Goal: Task Accomplishment & Management: Use online tool/utility

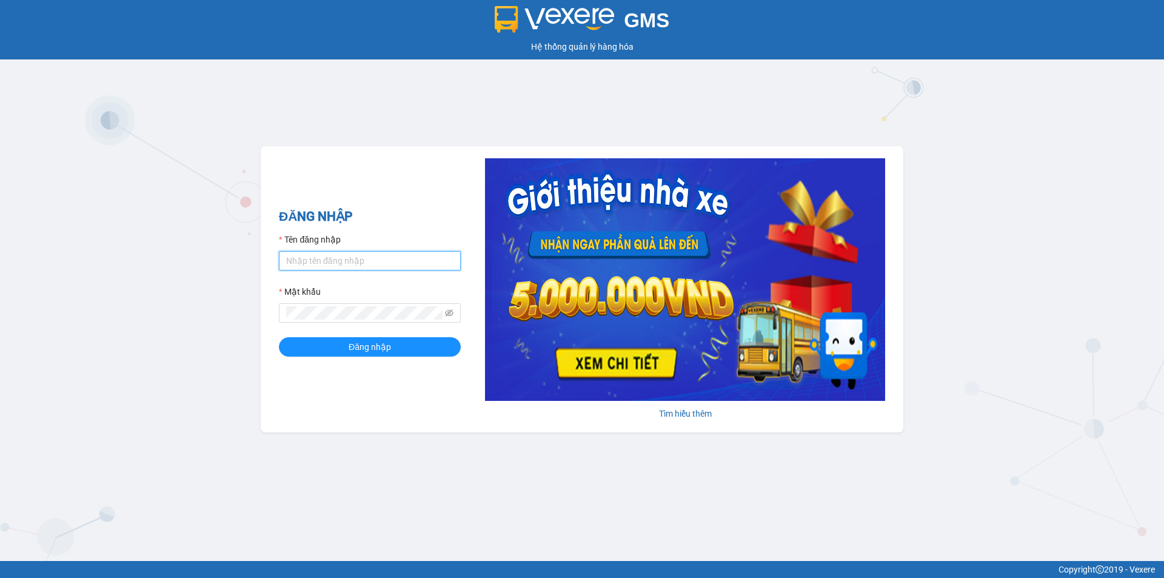
click at [406, 262] on input "Tên đăng nhập" at bounding box center [370, 260] width 182 height 19
type input "nguyenhoang.tienoanh"
click at [279, 337] on button "Đăng nhập" at bounding box center [370, 346] width 182 height 19
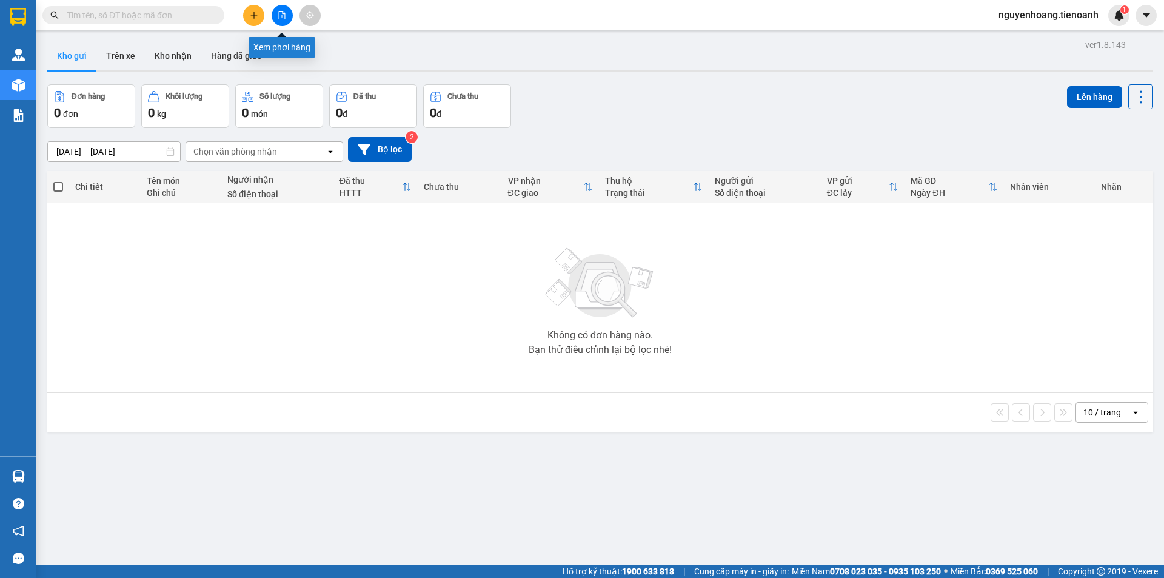
click at [279, 19] on button at bounding box center [282, 15] width 21 height 21
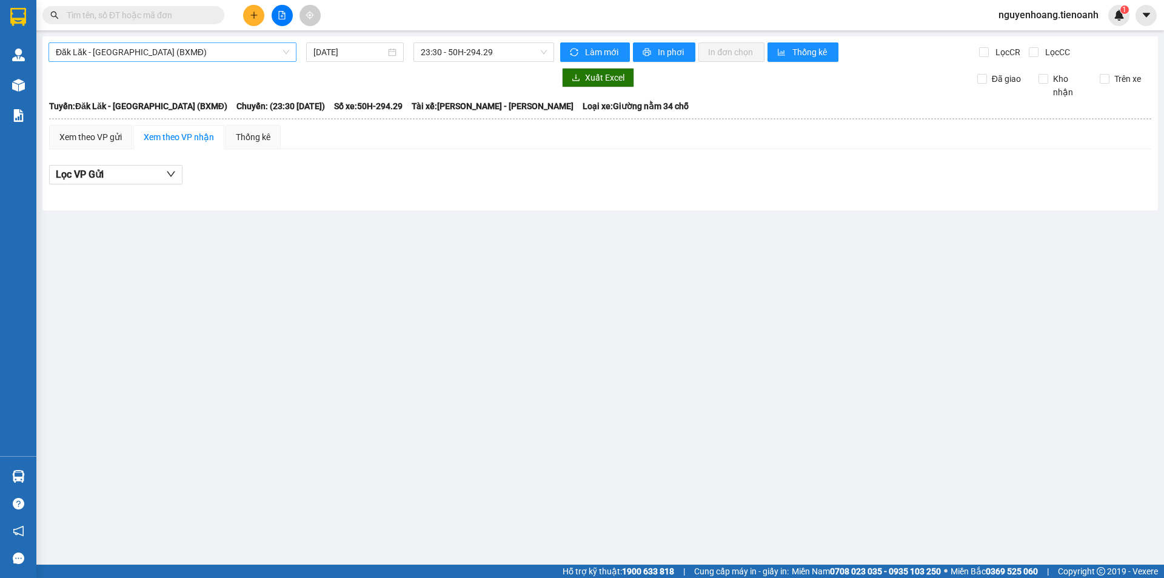
click at [226, 52] on span "Đăk Lăk - Sài Gòn (BXMĐ)" at bounding box center [172, 52] width 233 height 18
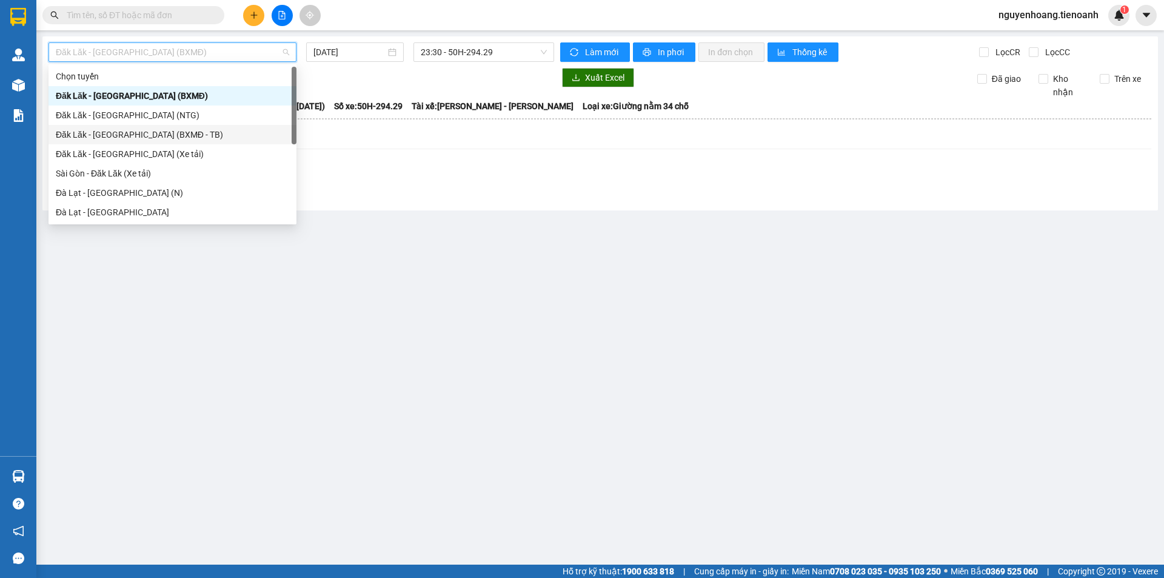
click at [160, 133] on div "Đăk Lăk - Sài Gòn (BXMĐ - TB)" at bounding box center [172, 134] width 233 height 13
type input "12/09/2025"
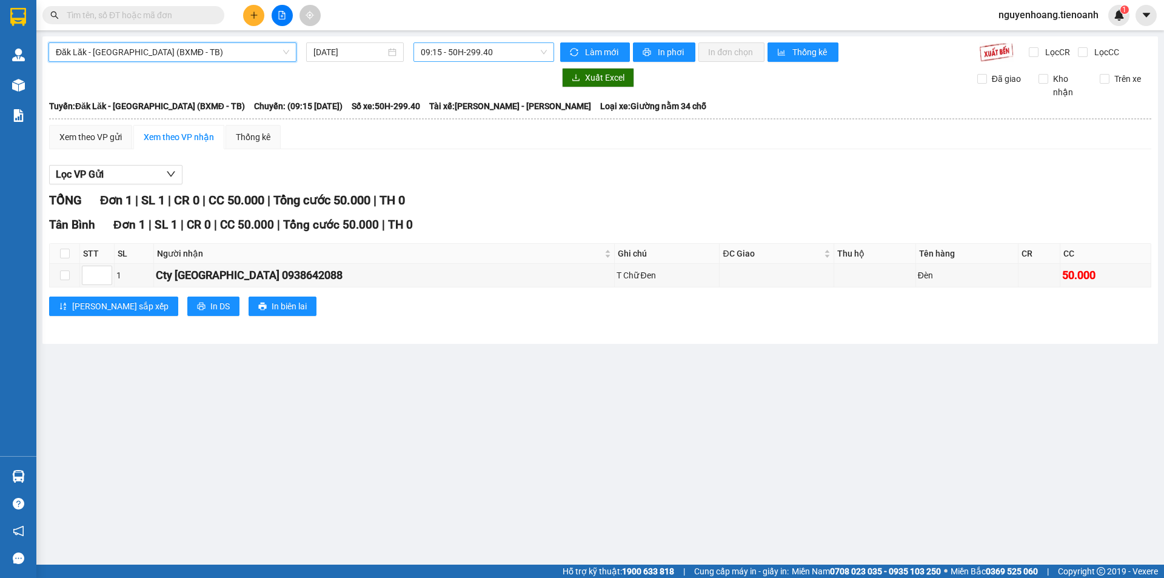
click at [503, 50] on span "09:15 - 50H-299.40" at bounding box center [484, 52] width 126 height 18
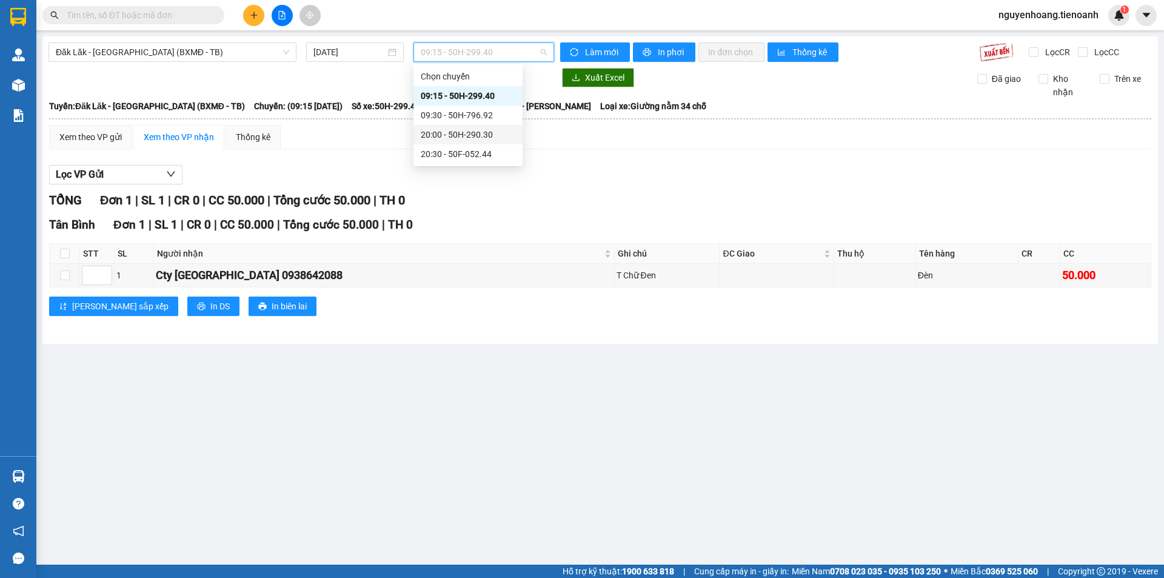
click at [481, 129] on div "20:00 - 50H-290.30" at bounding box center [468, 134] width 95 height 13
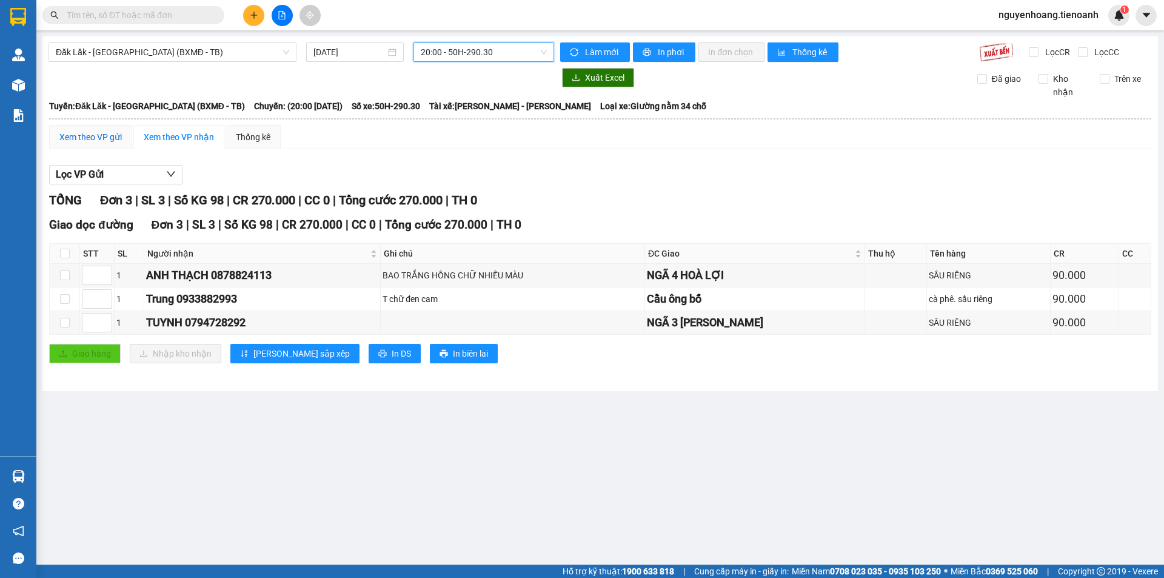
click at [73, 135] on div "Xem theo VP gửi" at bounding box center [90, 136] width 62 height 13
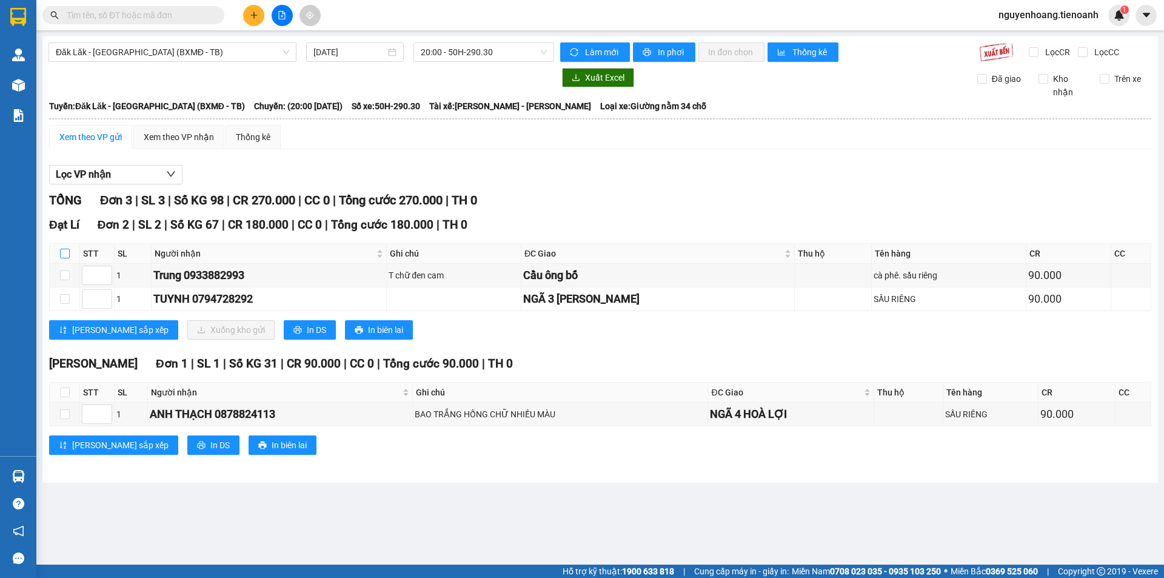
click at [64, 253] on input "checkbox" at bounding box center [65, 254] width 10 height 10
checkbox input "true"
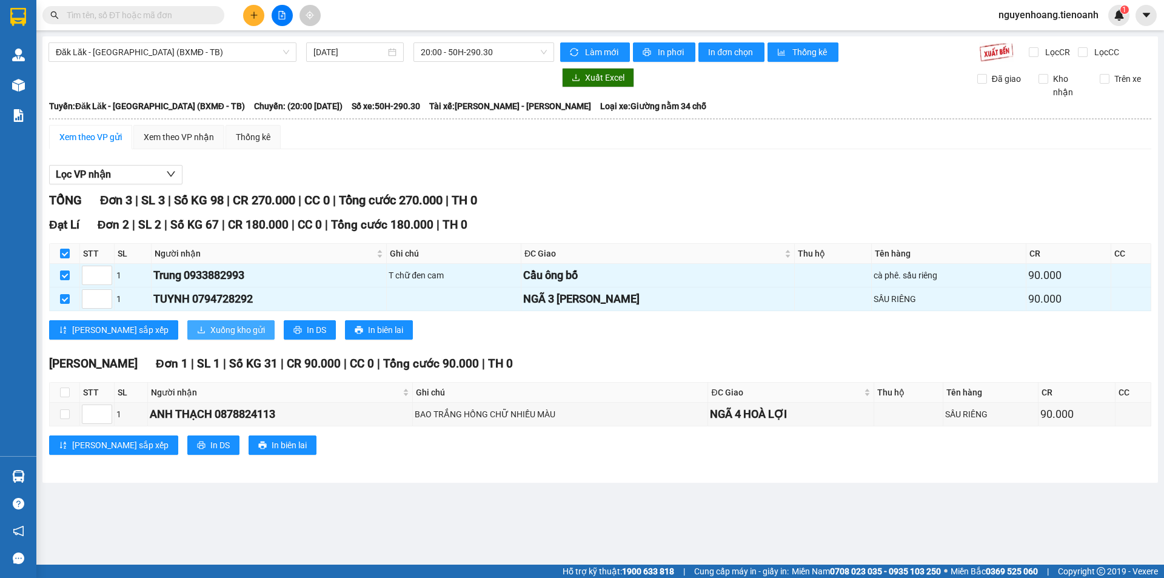
click at [210, 329] on span "Xuống kho gửi" at bounding box center [237, 329] width 55 height 13
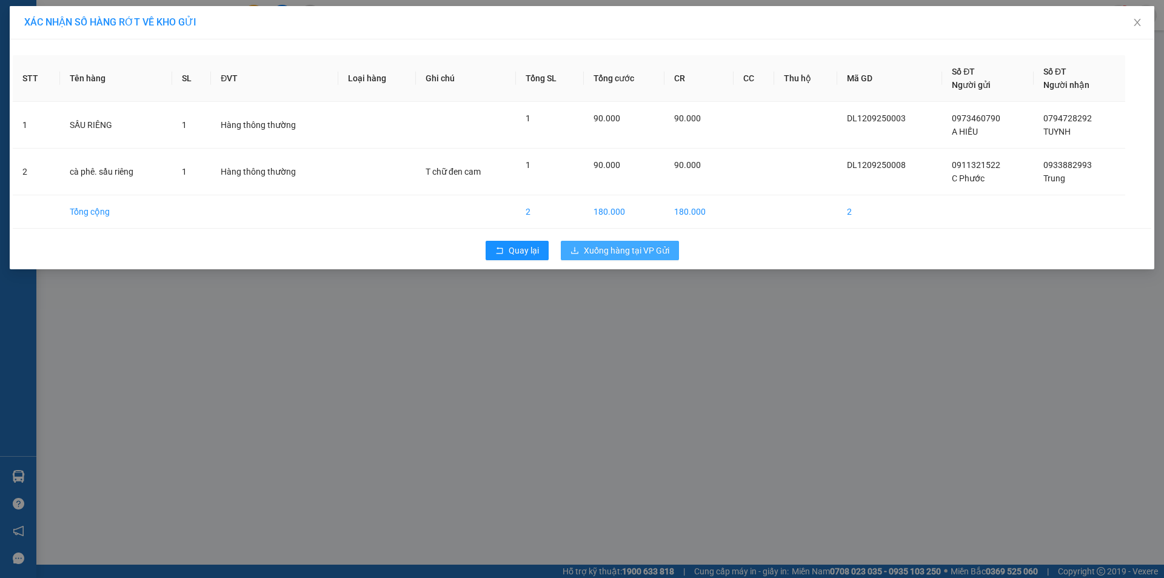
click at [631, 246] on span "Xuống hàng tại VP Gửi" at bounding box center [626, 250] width 85 height 13
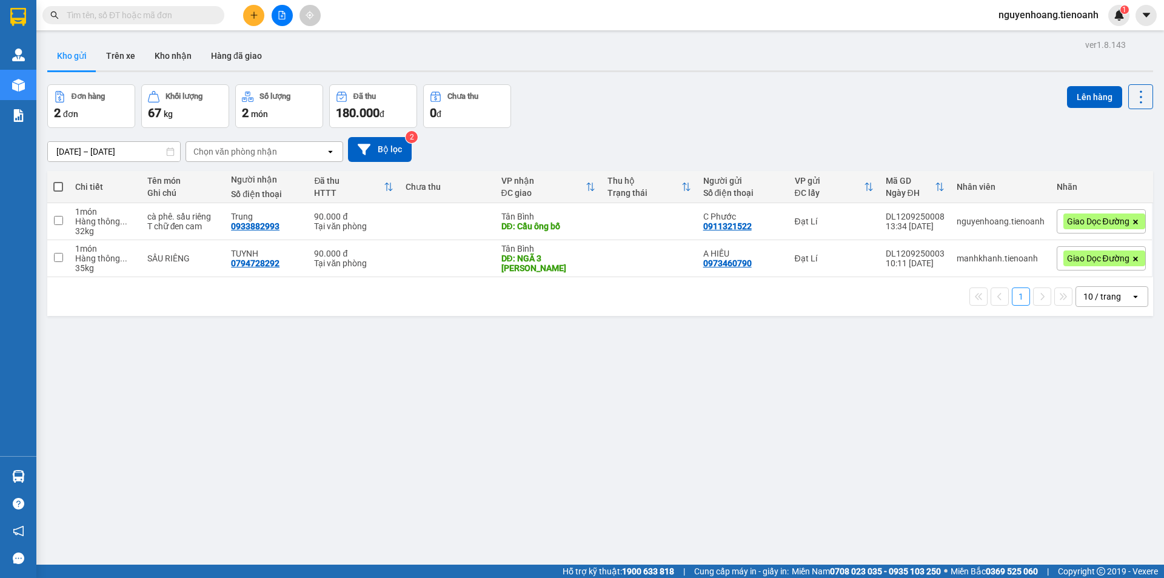
click at [62, 184] on span at bounding box center [58, 187] width 10 height 10
click at [58, 181] on input "checkbox" at bounding box center [58, 181] width 0 height 0
checkbox input "true"
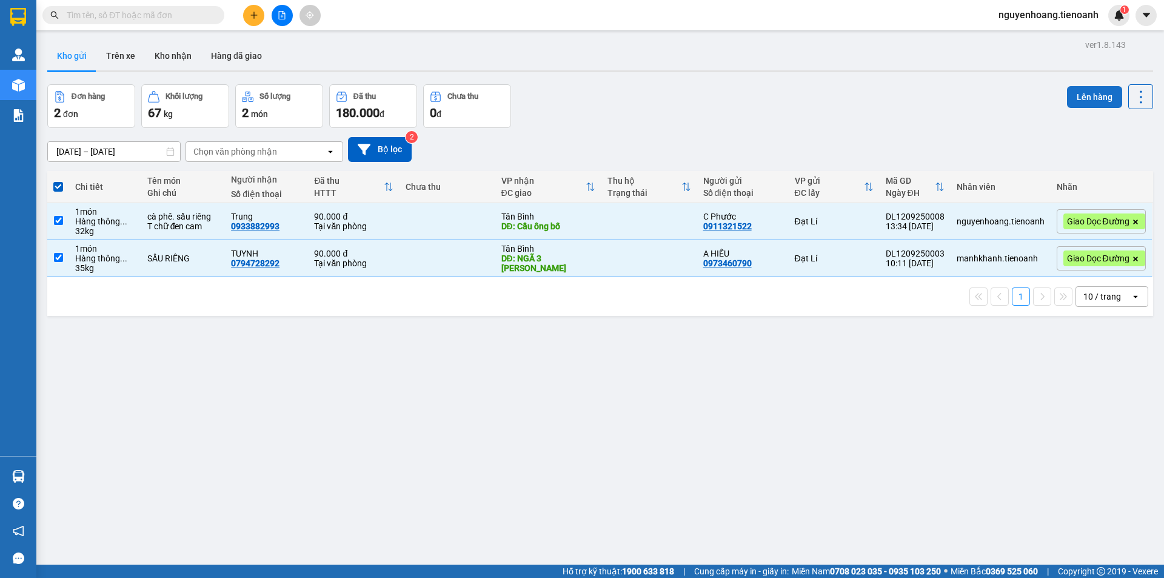
click at [1091, 98] on button "Lên hàng" at bounding box center [1094, 97] width 55 height 22
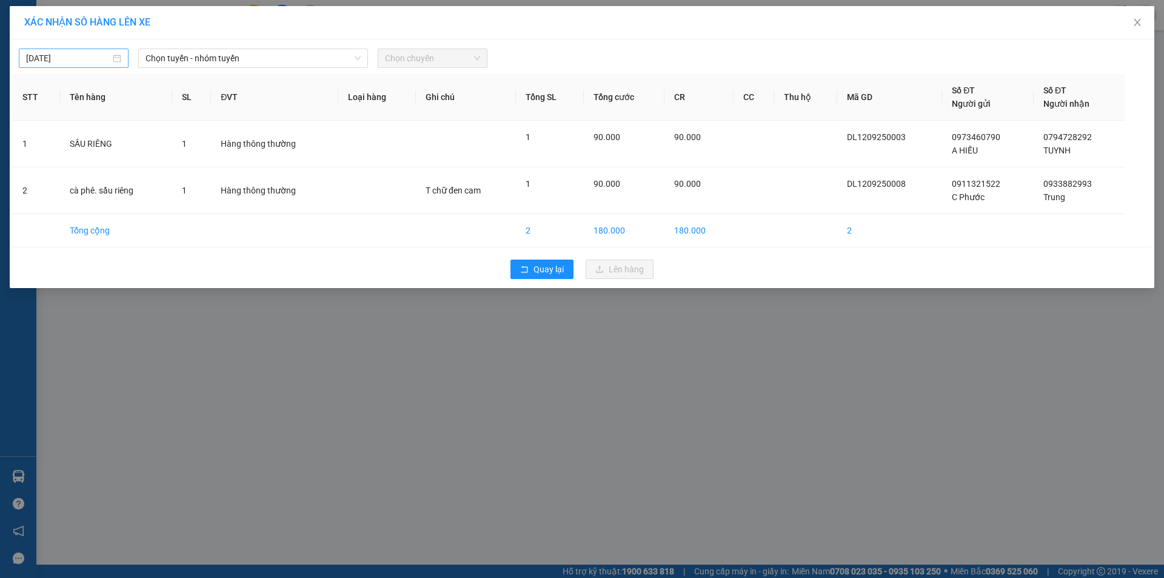
click at [98, 55] on input "12/09/2025" at bounding box center [68, 58] width 84 height 13
type input "12/09/2025"
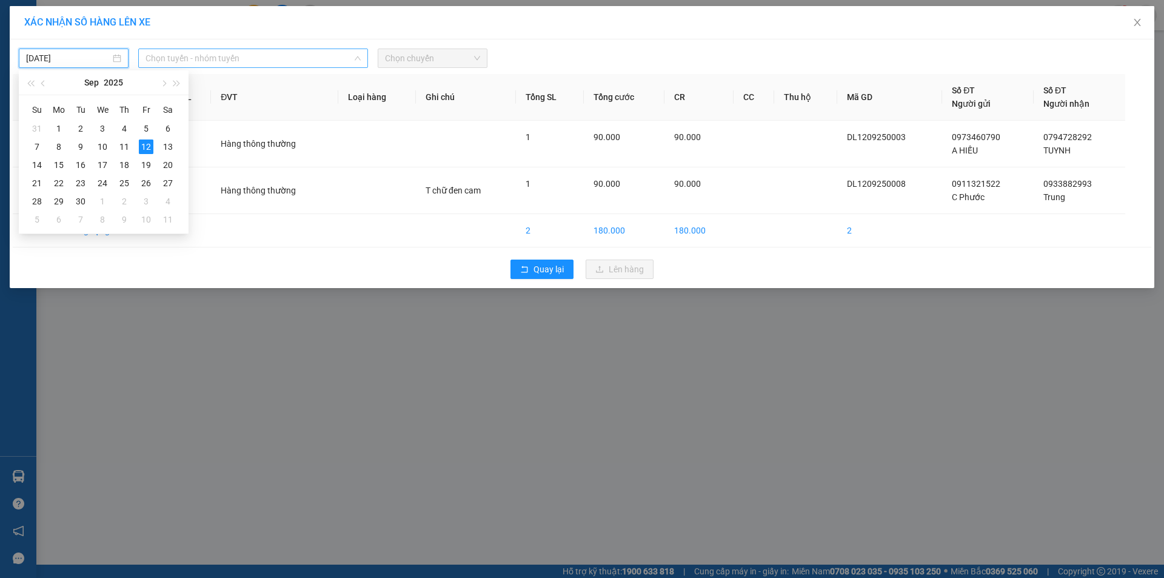
click at [253, 55] on span "Chọn tuyến - nhóm tuyến" at bounding box center [253, 58] width 215 height 18
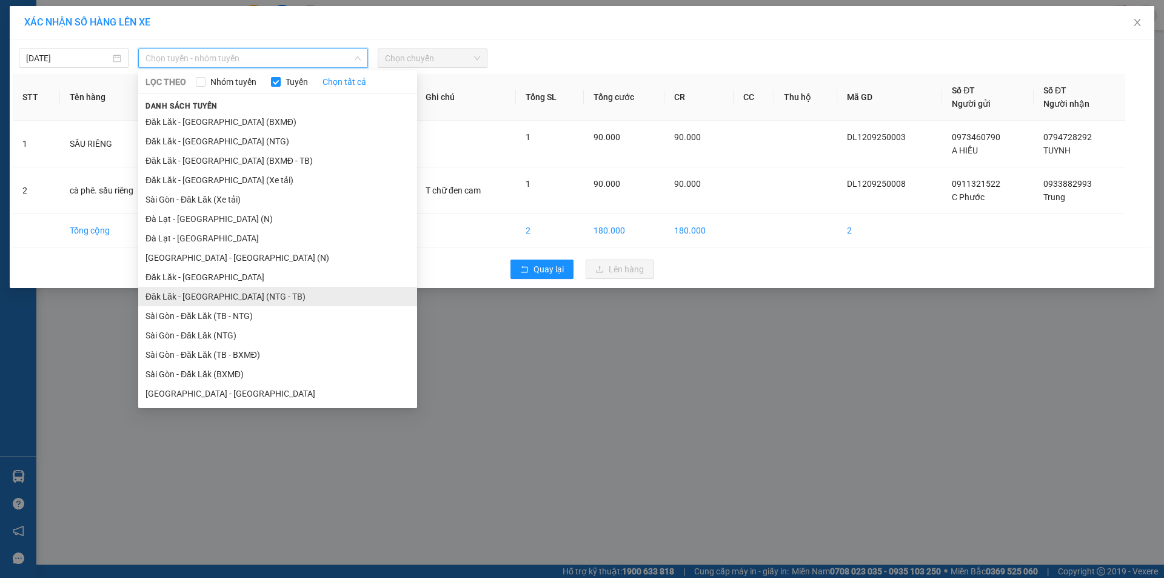
click at [236, 296] on li "Đăk Lăk - Sài Gòn (NTG - TB)" at bounding box center [277, 296] width 279 height 19
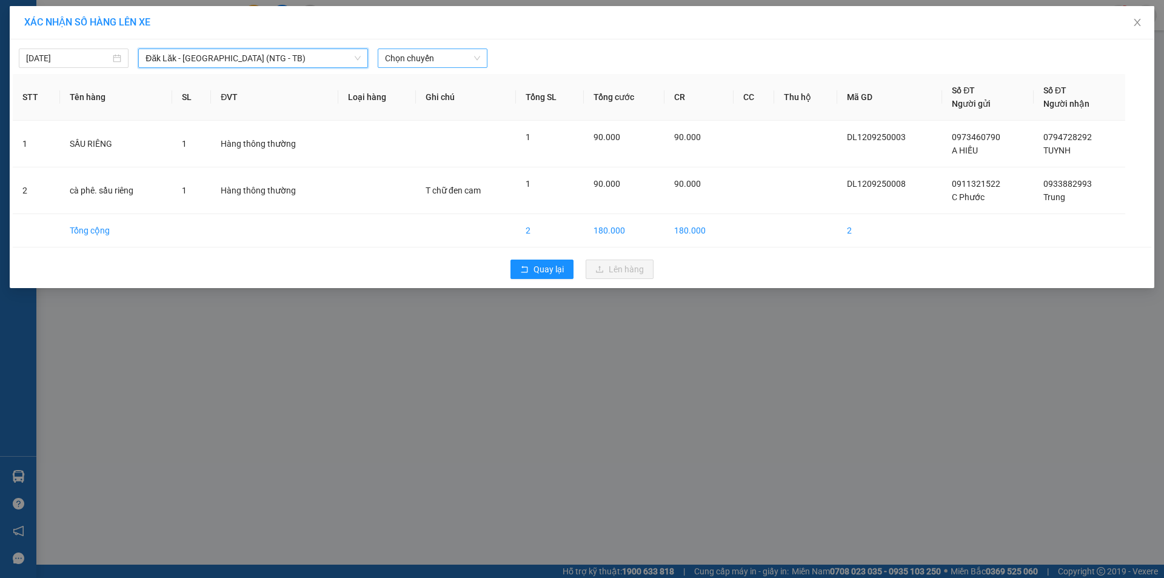
click at [444, 58] on span "Chọn chuyến" at bounding box center [432, 58] width 95 height 18
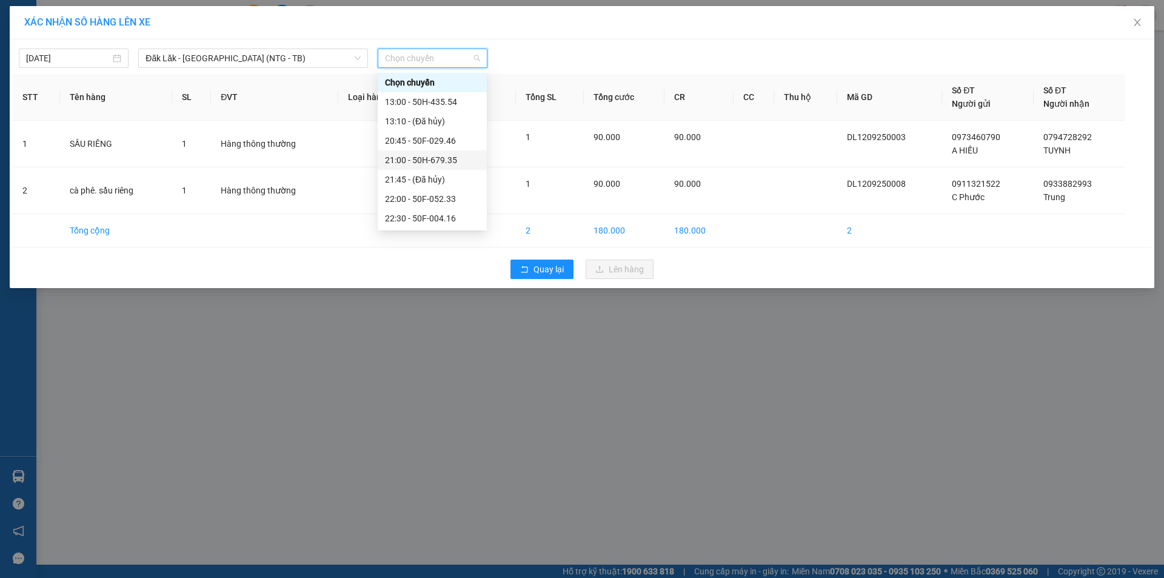
click at [452, 161] on div "21:00 - 50H-679.35" at bounding box center [432, 159] width 95 height 13
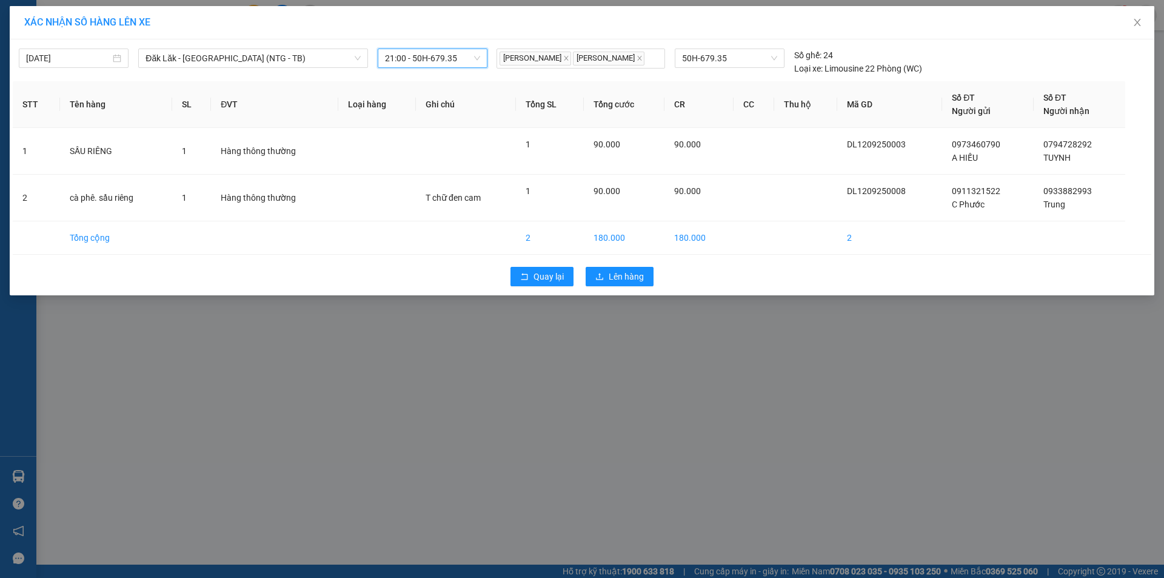
click at [466, 57] on span "21:00 - 50H-679.35" at bounding box center [432, 58] width 95 height 18
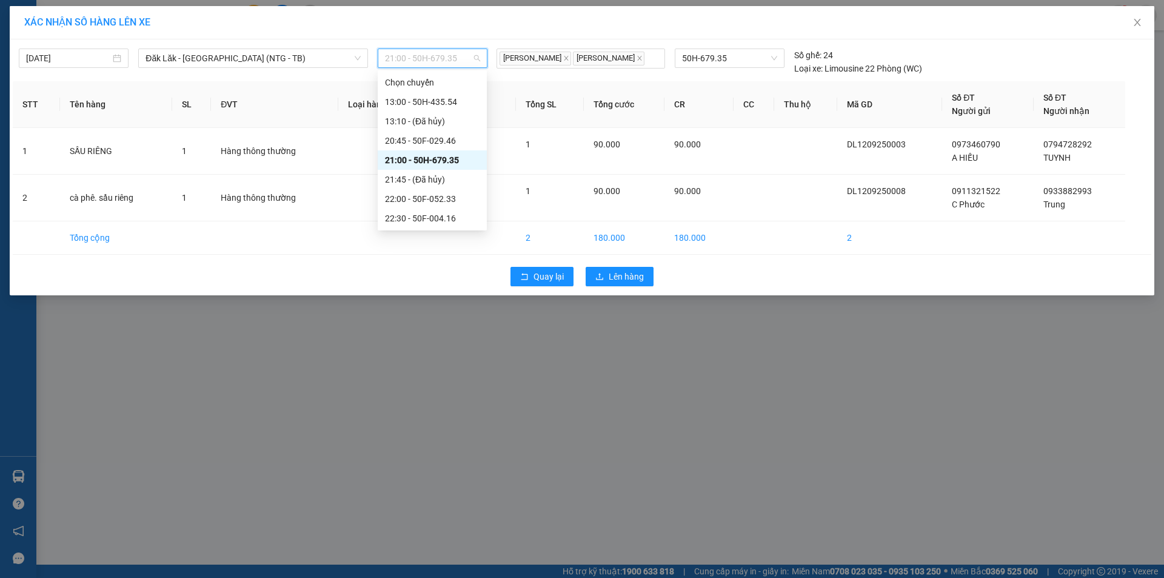
click at [438, 162] on div "21:00 - 50H-679.35" at bounding box center [432, 159] width 95 height 13
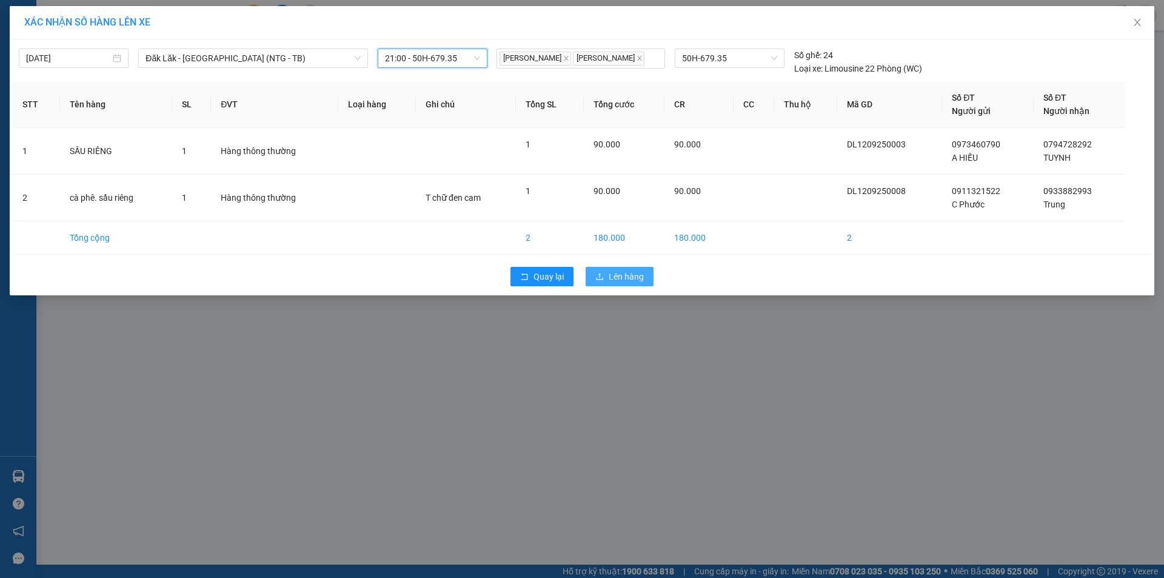
click at [614, 283] on span "Lên hàng" at bounding box center [626, 276] width 35 height 13
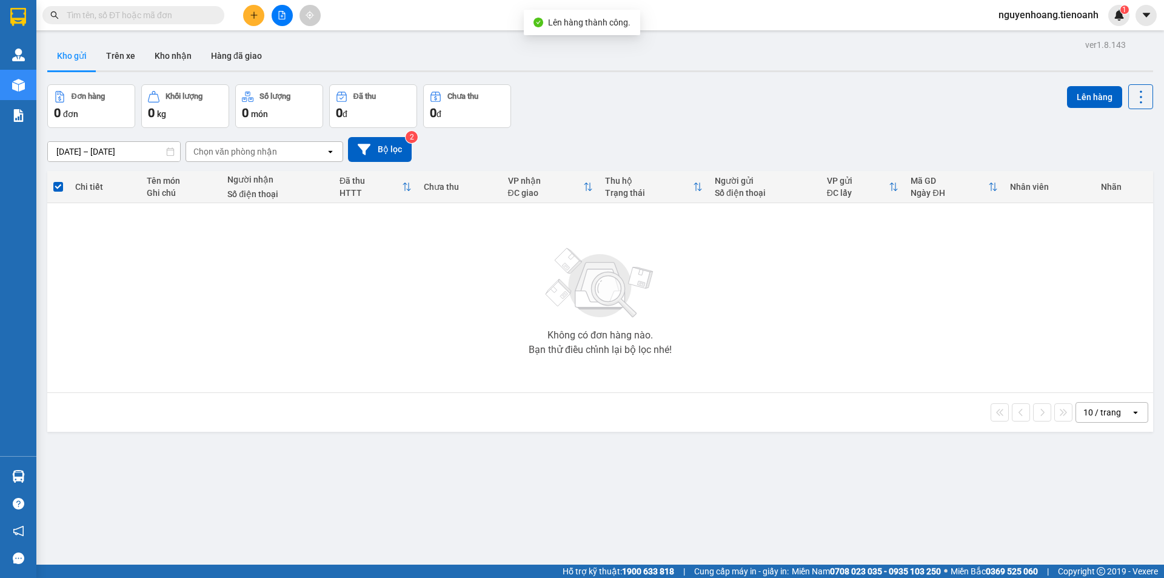
click at [608, 468] on div "ver 1.8.143 Kho gửi Trên xe Kho nhận Hàng đã giao Đơn hàng 0 đơn Khối lượng 0 k…" at bounding box center [600, 325] width 1116 height 578
click at [698, 432] on div "ver 1.8.143 Kho gửi Trên xe Kho nhận Hàng đã giao Đơn hàng 0 đơn Khối lượng 0 k…" at bounding box center [600, 325] width 1116 height 578
